Goal: Navigation & Orientation: Find specific page/section

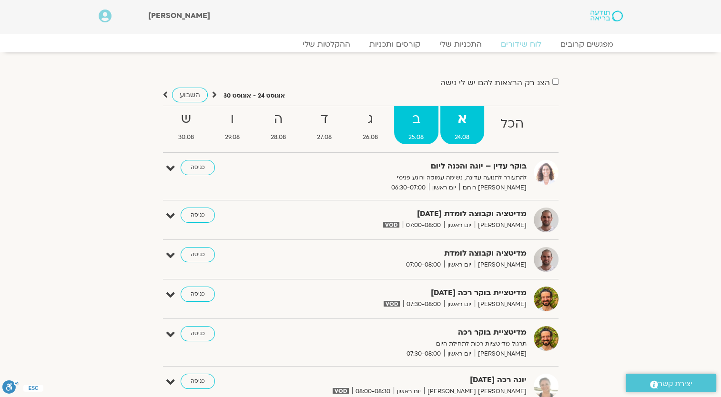
click at [427, 124] on strong "ב" at bounding box center [416, 119] width 44 height 21
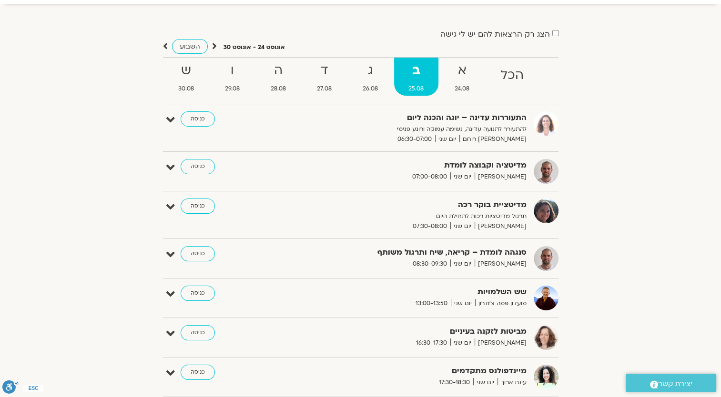
scroll to position [48, 0]
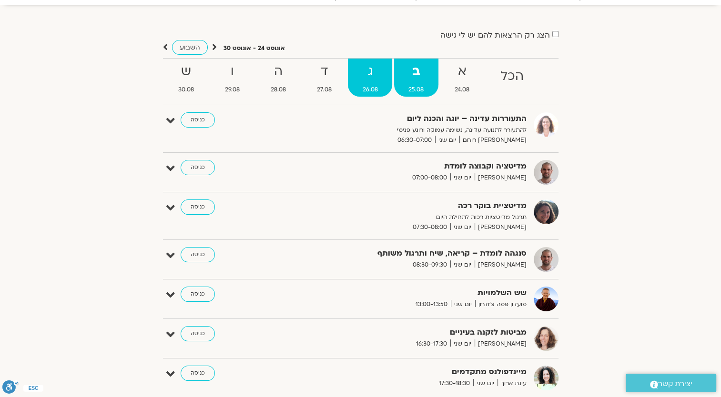
click at [374, 83] on link "ג 26.08" at bounding box center [370, 78] width 44 height 38
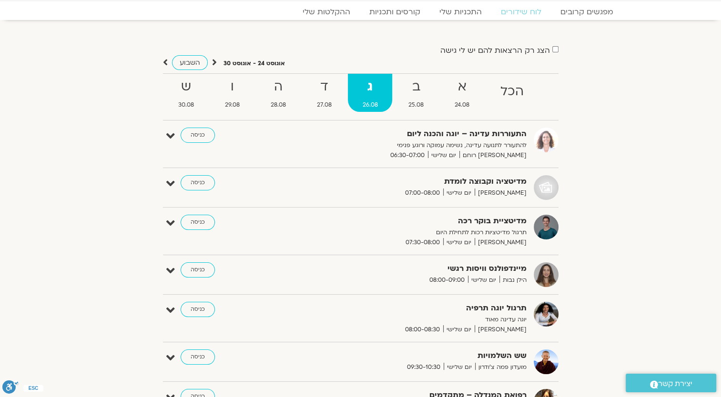
scroll to position [0, 0]
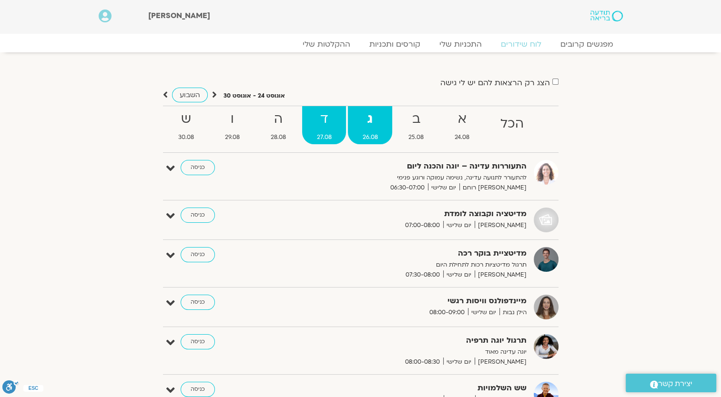
click at [328, 121] on strong "ד" at bounding box center [324, 119] width 44 height 21
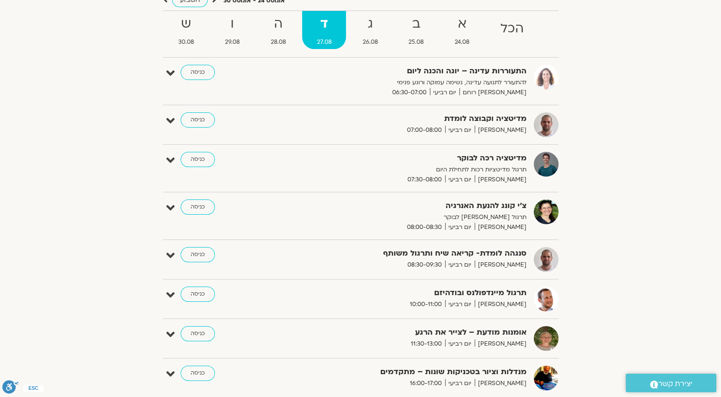
scroll to position [48, 0]
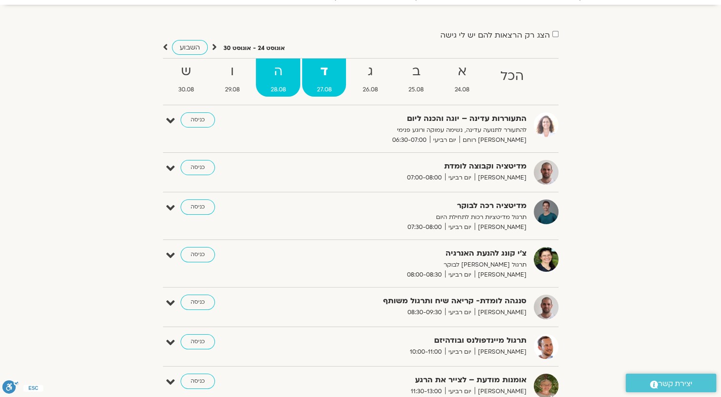
click at [272, 85] on span "28.08" at bounding box center [278, 90] width 44 height 10
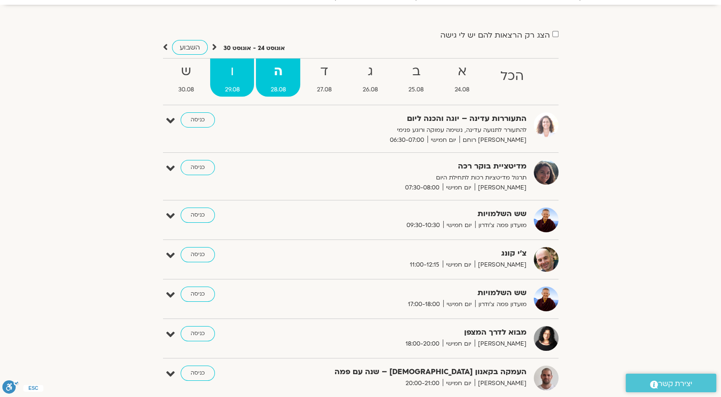
click at [238, 71] on strong "ו" at bounding box center [232, 71] width 44 height 21
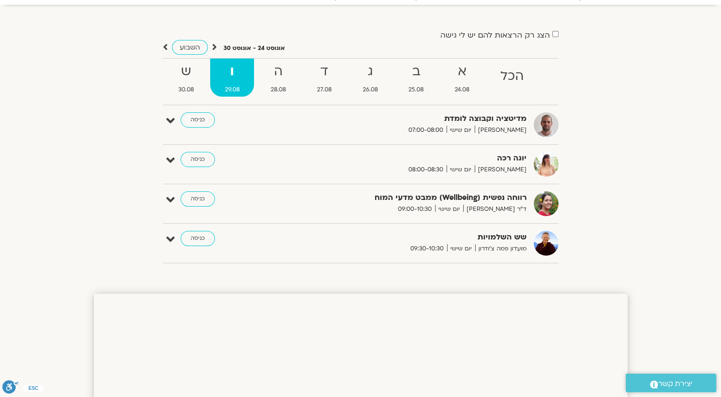
scroll to position [0, 0]
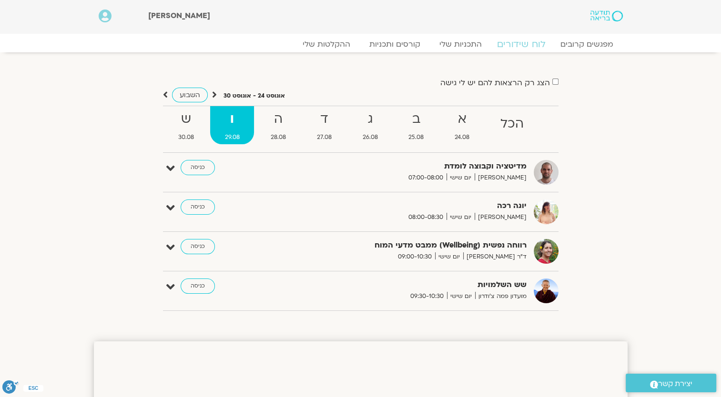
click at [511, 43] on link "לוח שידורים" at bounding box center [520, 44] width 71 height 11
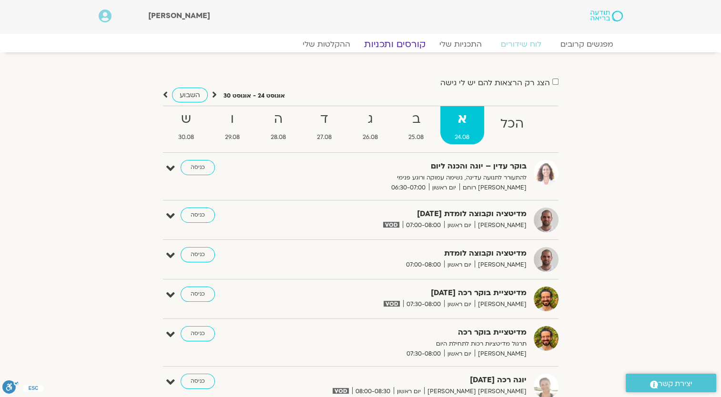
click at [394, 45] on link "קורסים ותכניות" at bounding box center [395, 44] width 84 height 11
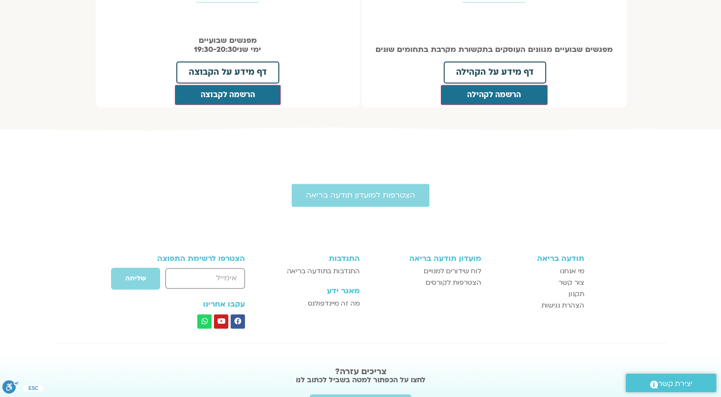
scroll to position [1336, 0]
